Goal: Task Accomplishment & Management: Use online tool/utility

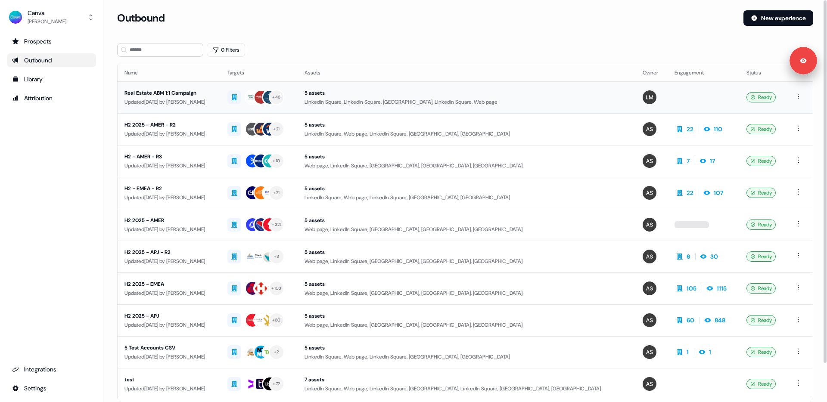
click at [204, 101] on div "Updated [DATE] by [PERSON_NAME]" at bounding box center [169, 102] width 89 height 9
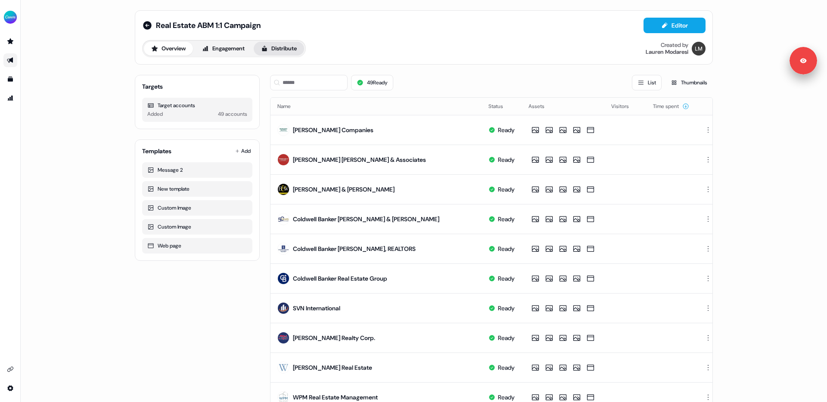
click at [273, 52] on button "Distribute" at bounding box center [279, 49] width 50 height 14
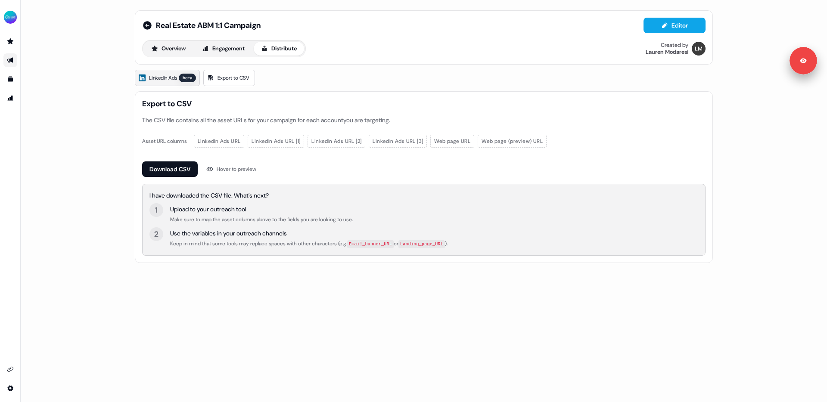
click at [172, 78] on span "LinkedIn Ads" at bounding box center [163, 78] width 28 height 9
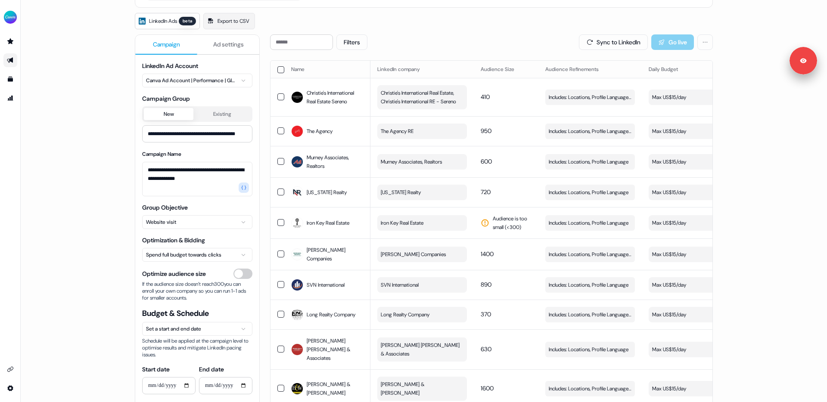
click at [215, 46] on span "Ad settings" at bounding box center [228, 44] width 31 height 9
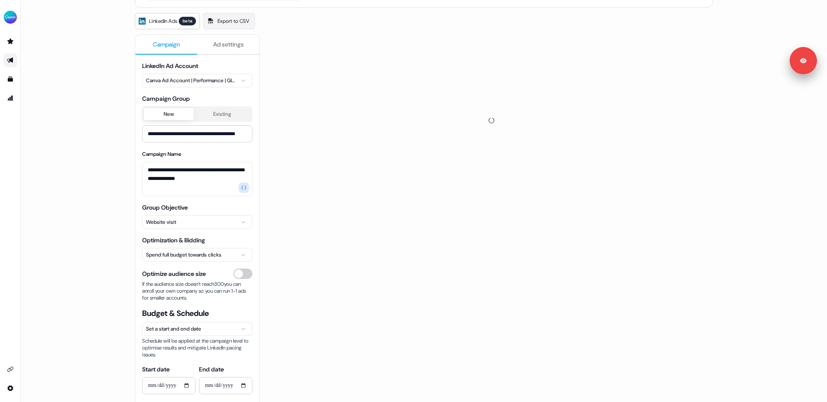
click at [178, 47] on span "Campaign" at bounding box center [166, 44] width 27 height 9
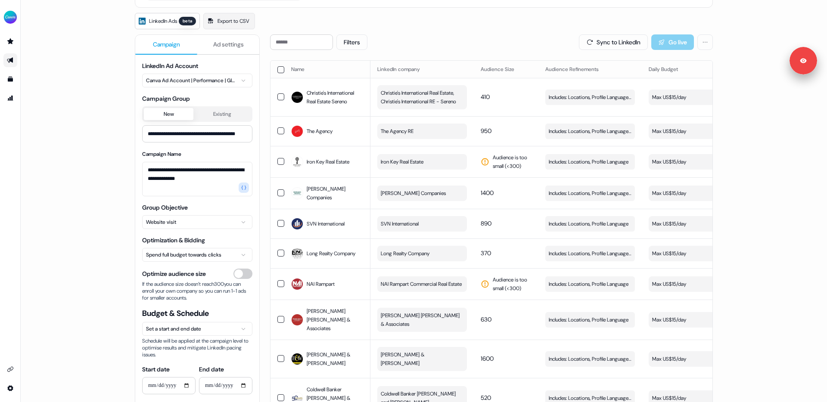
click at [223, 46] on span "Ad settings" at bounding box center [228, 44] width 31 height 9
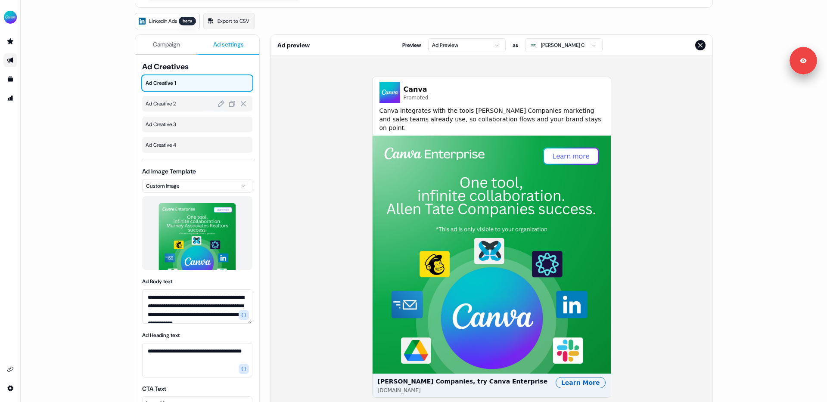
click at [180, 106] on span "Ad Creative 2" at bounding box center [197, 104] width 103 height 9
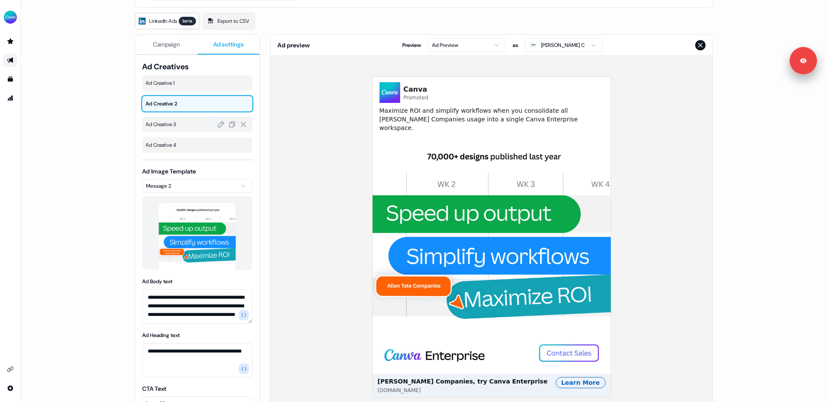
click at [172, 120] on span "Ad Creative 3" at bounding box center [197, 124] width 103 height 9
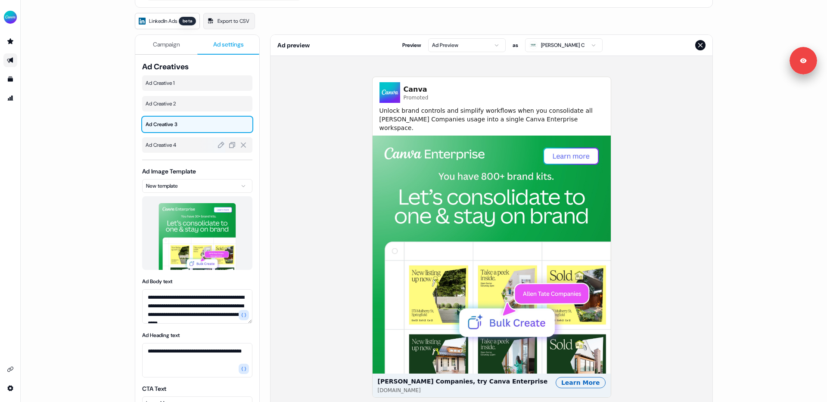
click at [167, 143] on span "Ad Creative 4" at bounding box center [197, 145] width 103 height 9
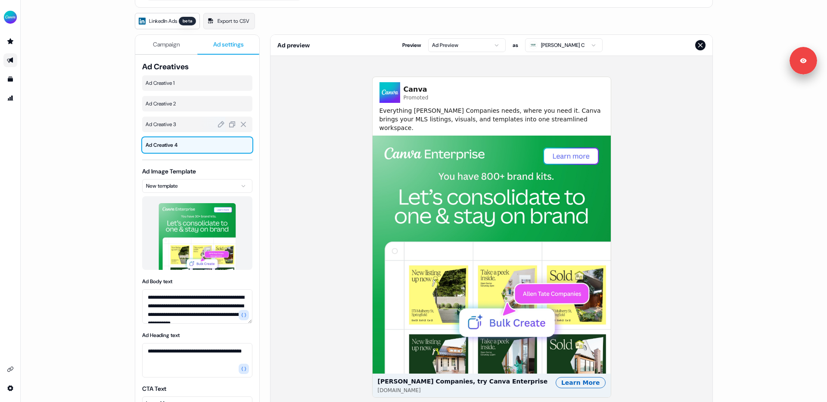
click at [174, 122] on span "Ad Creative 3" at bounding box center [197, 124] width 103 height 9
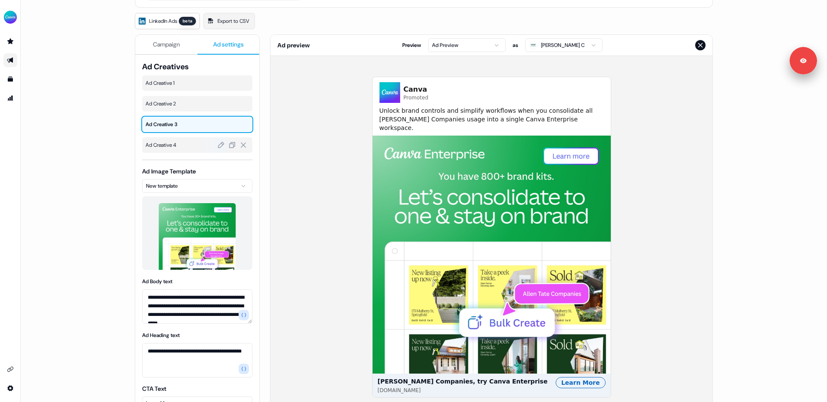
click at [167, 143] on span "Ad Creative 4" at bounding box center [197, 145] width 103 height 9
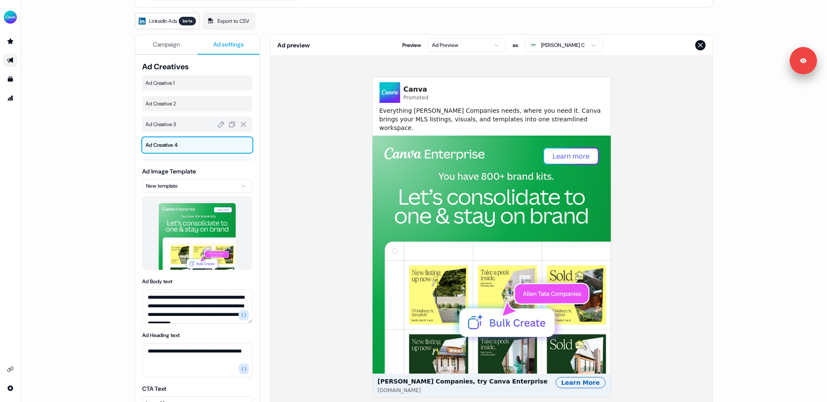
click at [170, 125] on span "Ad Creative 3" at bounding box center [197, 124] width 103 height 9
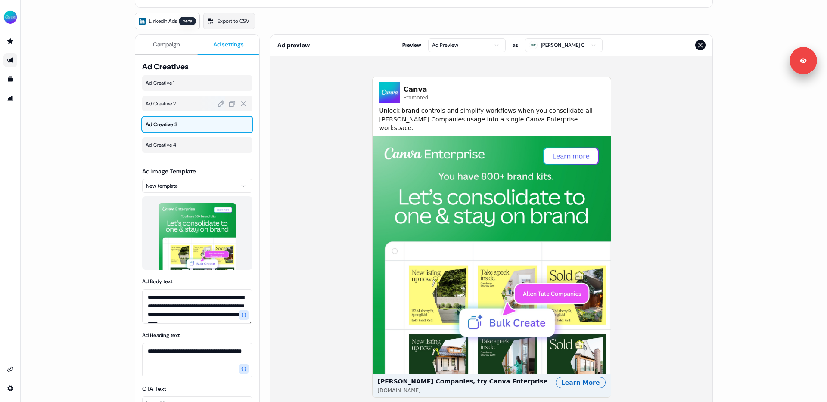
click at [173, 105] on span "Ad Creative 2" at bounding box center [197, 104] width 103 height 9
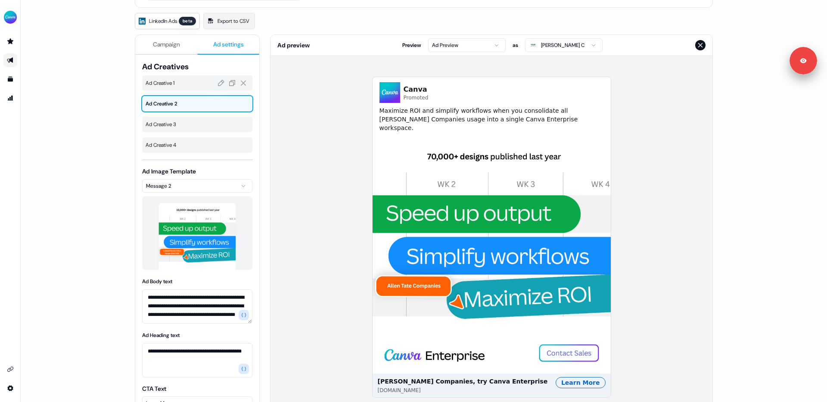
click at [178, 89] on div "Ad Creative 1" at bounding box center [197, 83] width 110 height 16
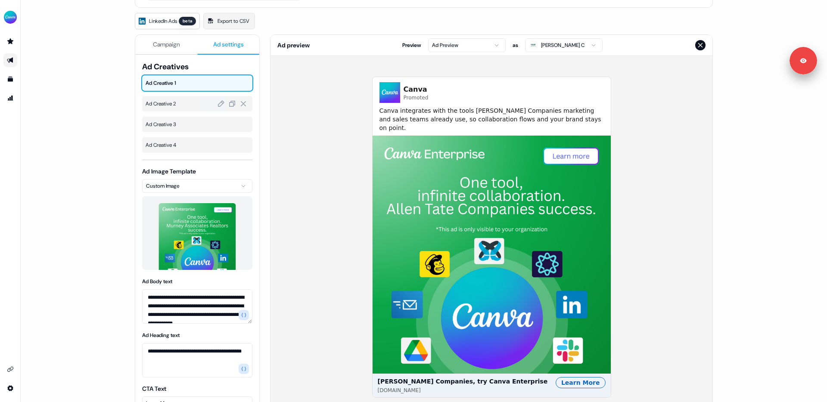
click at [171, 109] on div "Ad Creative 2" at bounding box center [197, 104] width 110 height 16
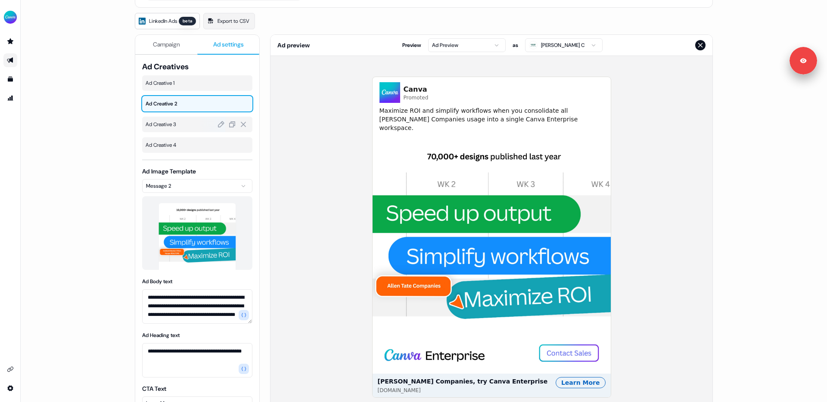
click at [168, 125] on span "Ad Creative 3" at bounding box center [197, 124] width 103 height 9
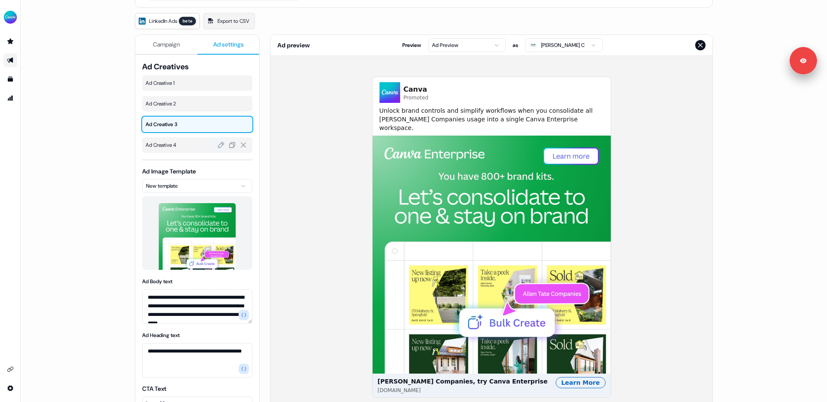
click at [165, 145] on span "Ad Creative 4" at bounding box center [197, 145] width 103 height 9
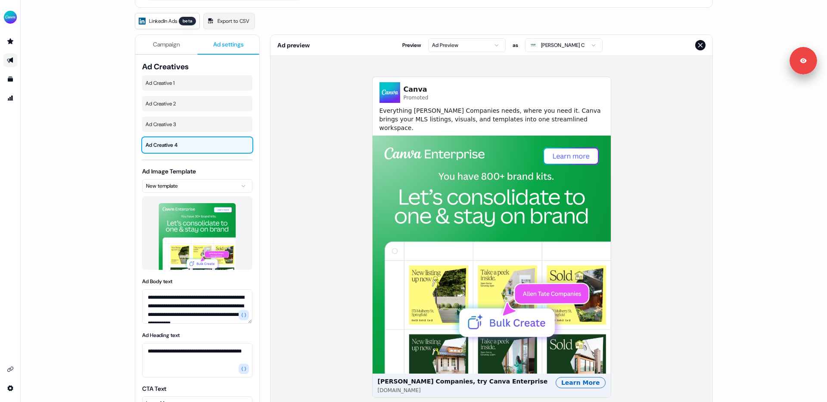
click at [178, 186] on html "**********" at bounding box center [413, 201] width 827 height 402
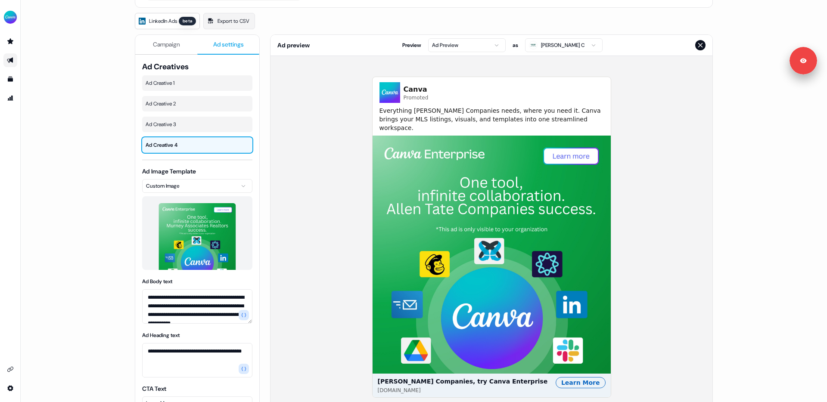
click at [188, 187] on html "**********" at bounding box center [413, 201] width 827 height 402
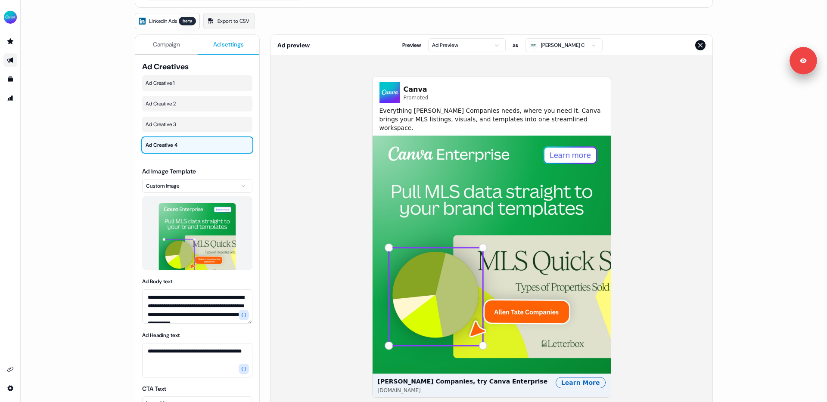
click at [88, 205] on div "**********" at bounding box center [424, 201] width 806 height 402
click at [182, 85] on span "Ad Creative 1" at bounding box center [197, 83] width 103 height 9
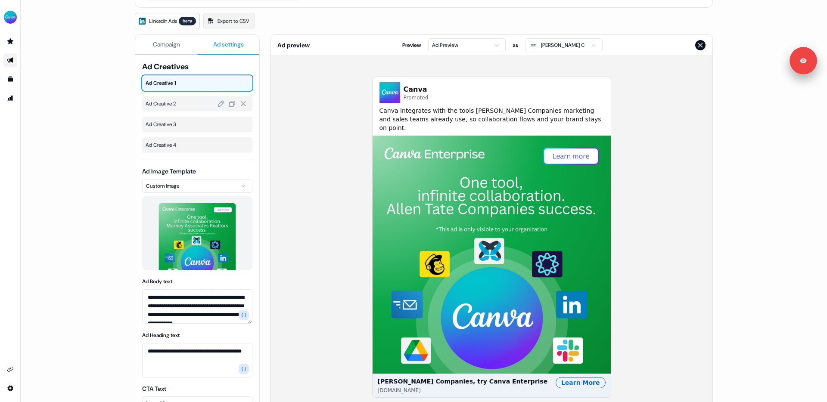
click at [172, 103] on span "Ad Creative 2" at bounding box center [197, 104] width 103 height 9
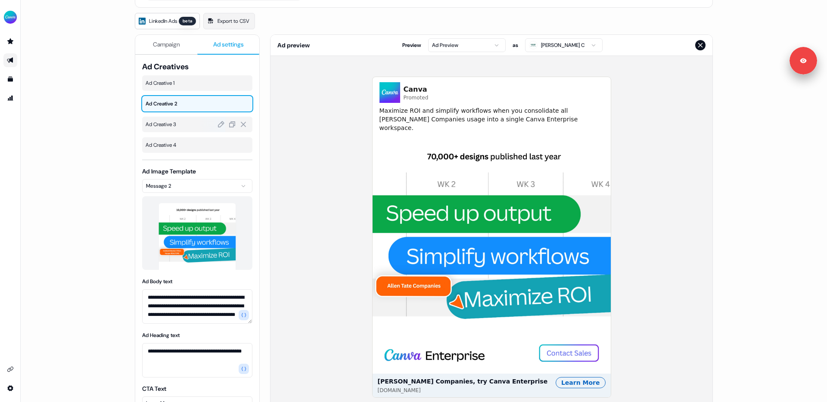
click at [167, 124] on span "Ad Creative 3" at bounding box center [197, 124] width 103 height 9
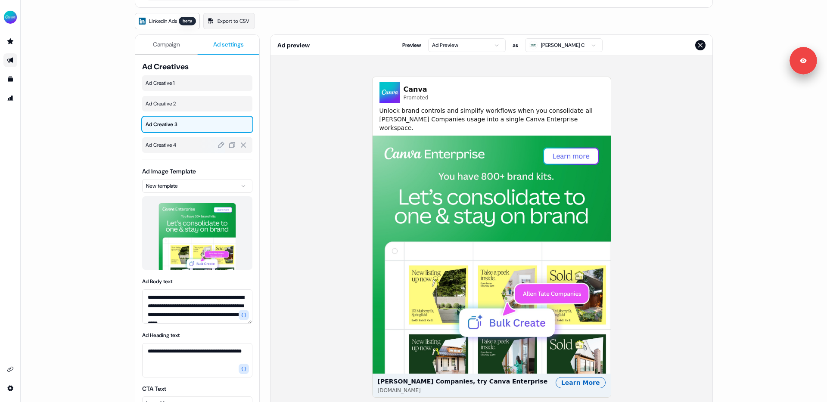
click at [162, 149] on span "Ad Creative 4" at bounding box center [197, 145] width 103 height 9
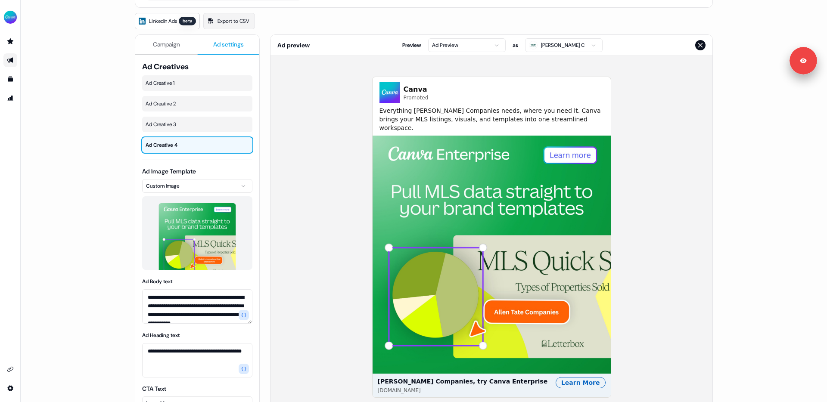
click at [109, 178] on div "**********" at bounding box center [424, 201] width 806 height 402
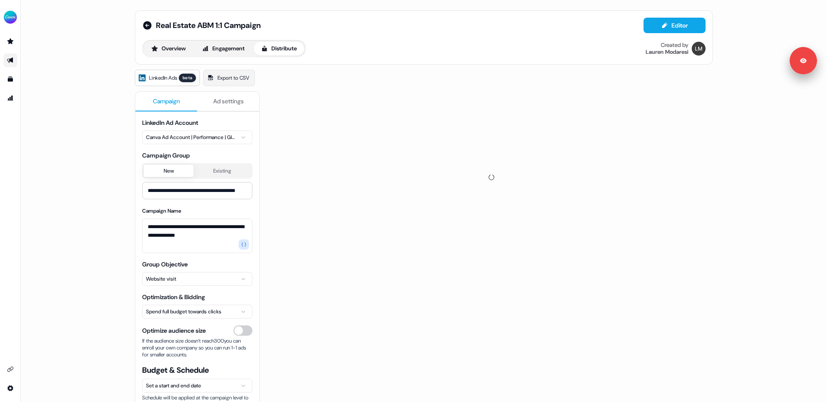
click at [175, 99] on span "Campaign" at bounding box center [166, 101] width 27 height 9
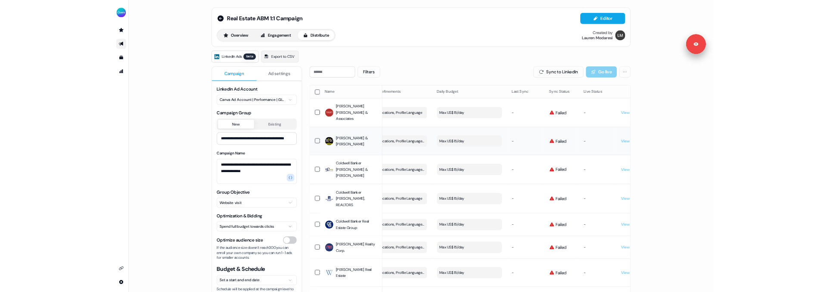
scroll to position [0, 244]
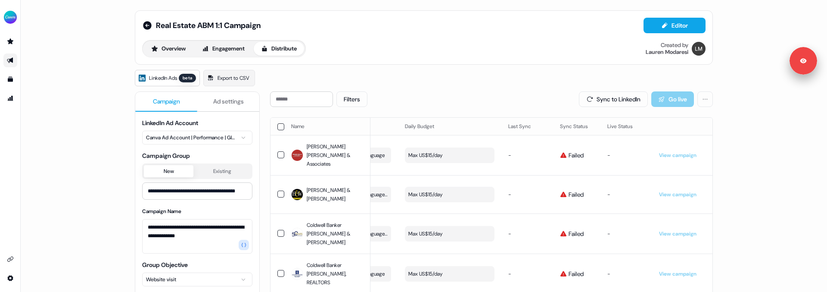
click at [200, 133] on html "**********" at bounding box center [413, 146] width 827 height 292
click at [106, 154] on div "**********" at bounding box center [424, 146] width 806 height 292
click at [520, 84] on div "LinkedIn Ads beta Export to CSV" at bounding box center [424, 78] width 578 height 16
click at [589, 101] on button "Sync to LinkedIn" at bounding box center [613, 99] width 69 height 16
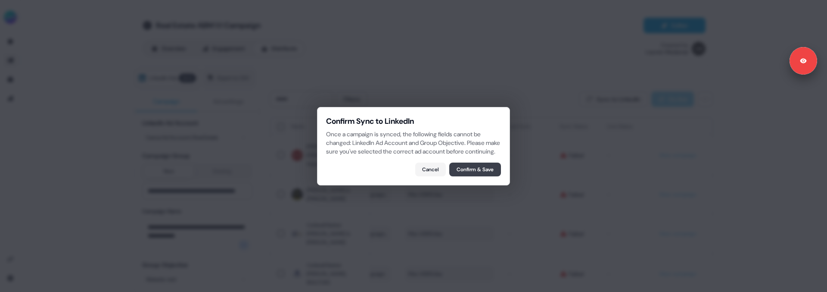
click at [477, 173] on button "Confirm & Save" at bounding box center [475, 169] width 52 height 14
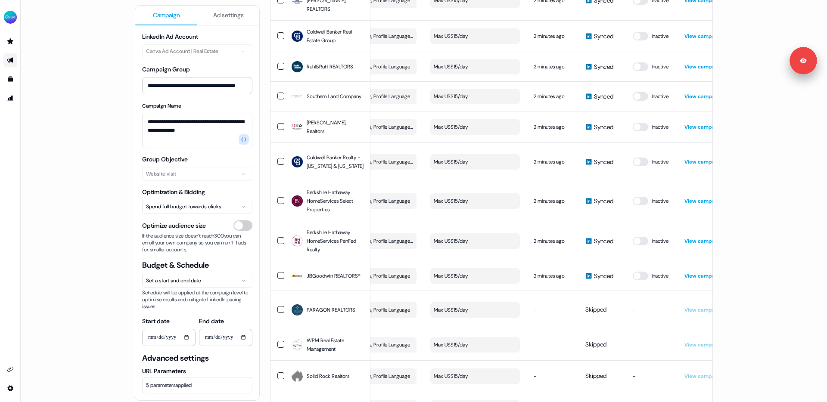
scroll to position [0, 0]
